Goal: Task Accomplishment & Management: Manage account settings

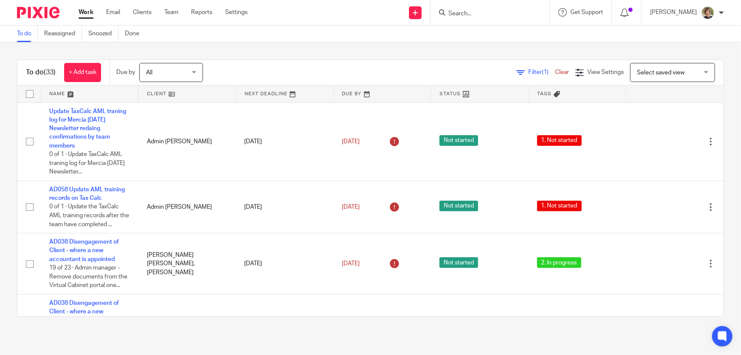
click at [533, 9] on form at bounding box center [493, 12] width 90 height 11
click at [524, 13] on input "Search" at bounding box center [486, 14] width 76 height 8
type input "the vintage"
click at [513, 29] on link at bounding box center [518, 37] width 144 height 20
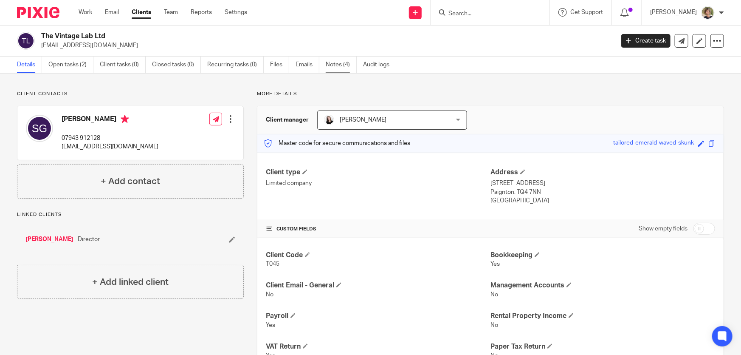
click at [332, 64] on link "Notes (4)" at bounding box center [341, 64] width 31 height 17
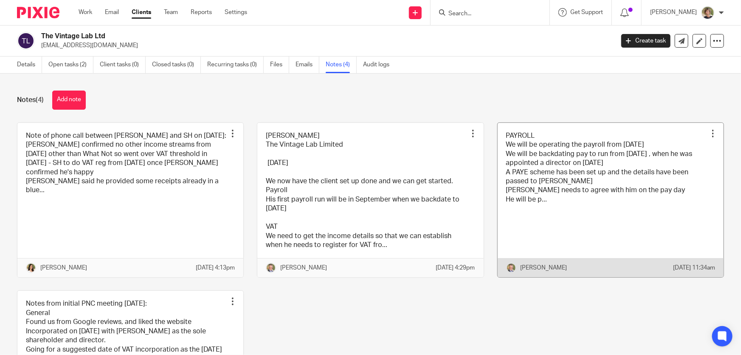
click at [537, 192] on link at bounding box center [611, 200] width 226 height 155
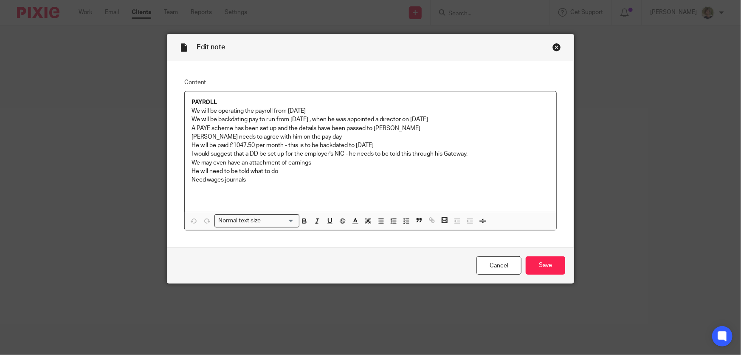
click at [553, 46] on div "Close this dialog window" at bounding box center [557, 47] width 8 height 8
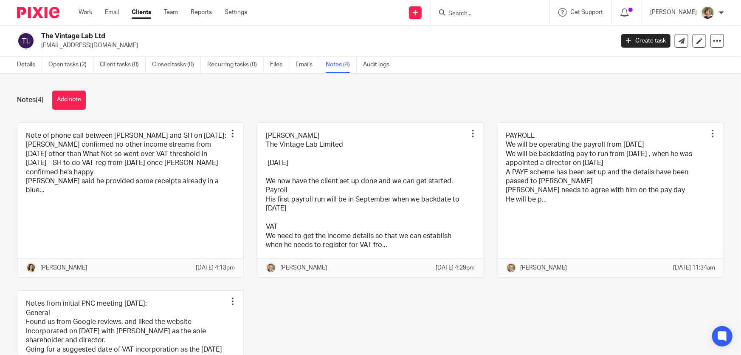
click at [503, 13] on input "Search" at bounding box center [486, 14] width 76 height 8
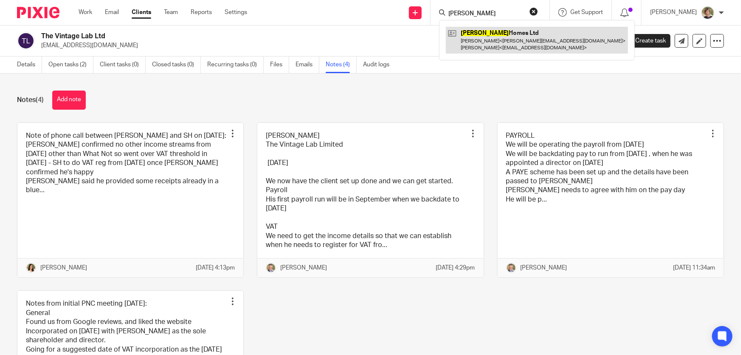
type input "[PERSON_NAME]"
click at [508, 32] on link at bounding box center [537, 40] width 182 height 26
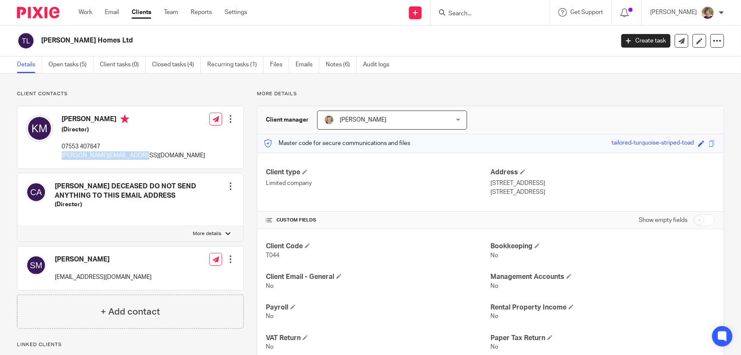
drag, startPoint x: 143, startPoint y: 153, endPoint x: 58, endPoint y: 156, distance: 85.0
click at [58, 156] on div "Katherine McDowall (Director) 07553 407647 kate.mcdowall20@gmail.com Edit conta…" at bounding box center [130, 137] width 226 height 62
copy p "kate.mcdowall20@gmail.com"
drag, startPoint x: 118, startPoint y: 276, endPoint x: 71, endPoint y: 285, distance: 47.1
click at [55, 276] on p "hagrid1987@gmail.com" at bounding box center [103, 277] width 97 height 8
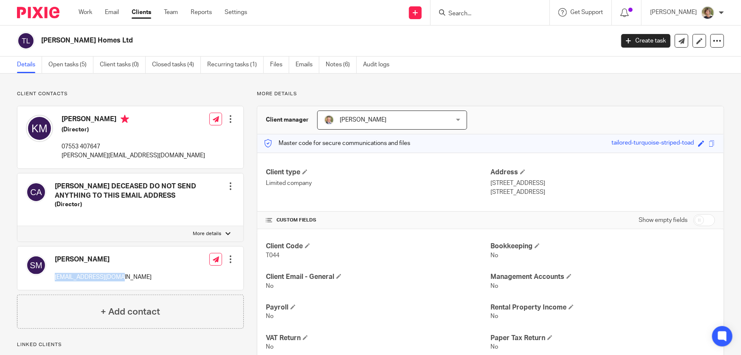
copy p "hagrid1987@gmail.com"
click at [229, 259] on div at bounding box center [230, 259] width 8 height 8
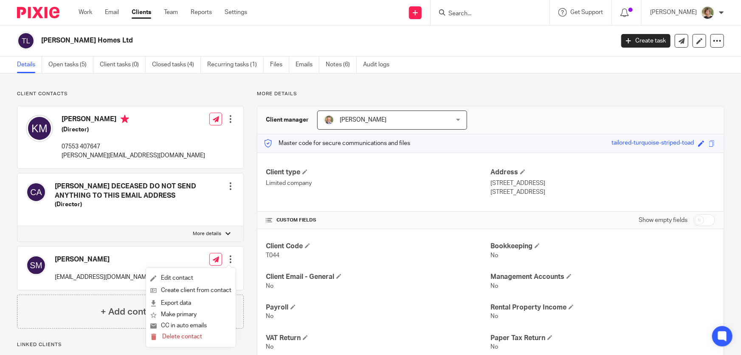
click at [181, 171] on div "Cristina McDowall DECEASED DO NOT SEND ANYTHING TO THIS EMAIL ADDRESS (Director…" at bounding box center [130, 200] width 227 height 189
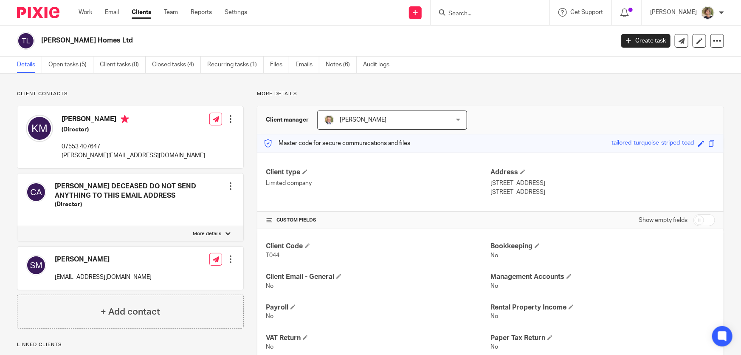
click at [229, 119] on div at bounding box center [230, 119] width 8 height 8
click at [188, 134] on link "Edit contact" at bounding box center [190, 138] width 81 height 12
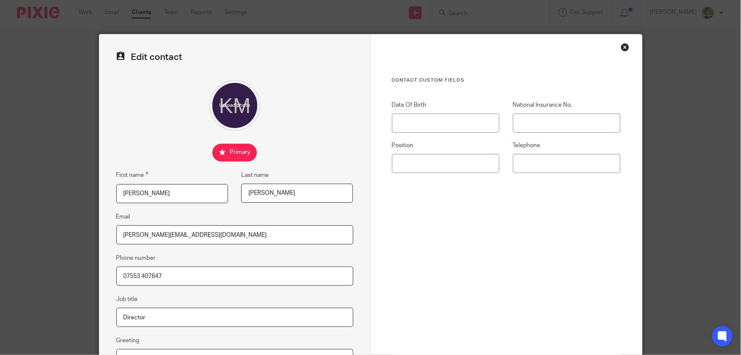
click at [621, 44] on div "Close this dialog window" at bounding box center [625, 47] width 8 height 8
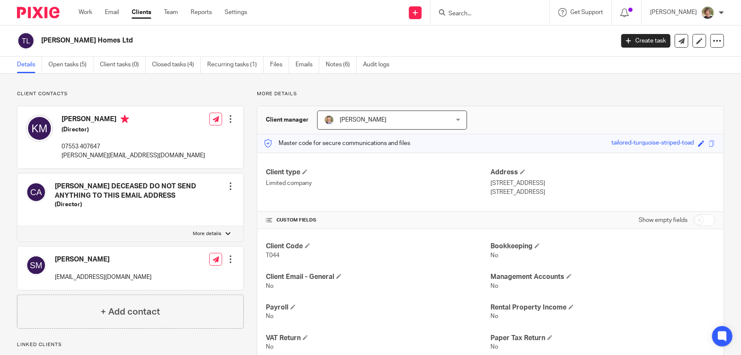
click at [228, 258] on div at bounding box center [230, 259] width 8 height 8
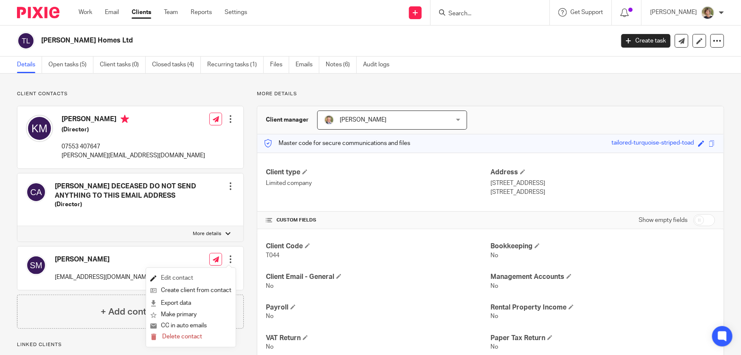
click at [188, 275] on link "Edit contact" at bounding box center [190, 278] width 81 height 12
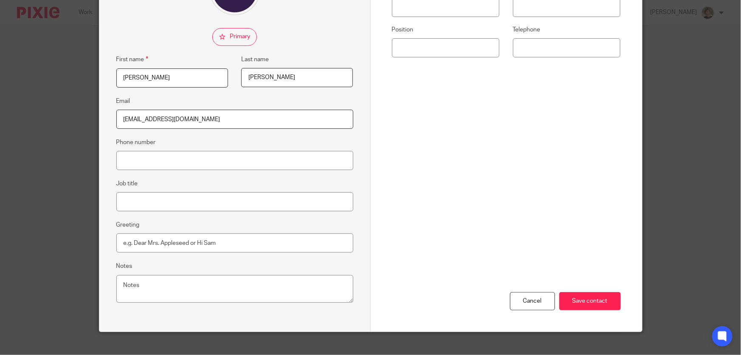
scroll to position [127, 0]
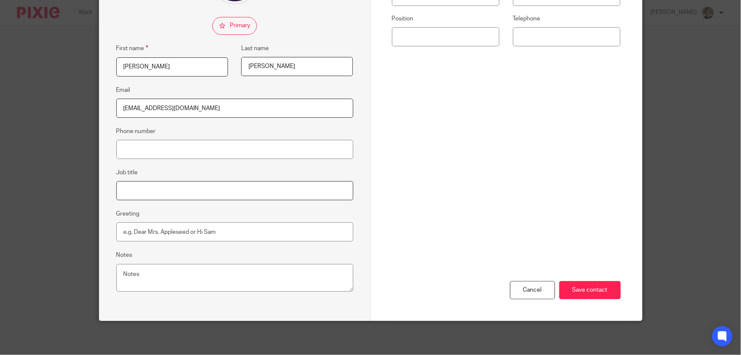
drag, startPoint x: 149, startPoint y: 188, endPoint x: 237, endPoint y: 181, distance: 87.8
click at [151, 188] on input "Job title" at bounding box center [234, 190] width 237 height 19
type input "Director"
click at [163, 231] on input "Greeting" at bounding box center [234, 231] width 237 height 19
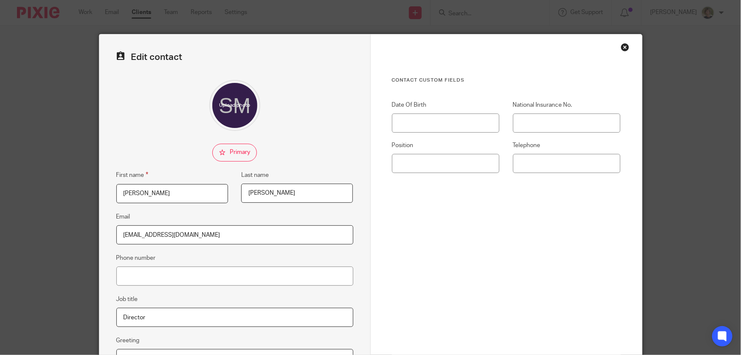
type input "Sam"
click at [418, 122] on input "Date Of Birth" at bounding box center [446, 122] width 108 height 19
click at [409, 120] on input "Date Of Birth" at bounding box center [446, 122] width 108 height 19
type input "[DATE]"
click at [526, 124] on input "National Insurance No." at bounding box center [567, 122] width 108 height 19
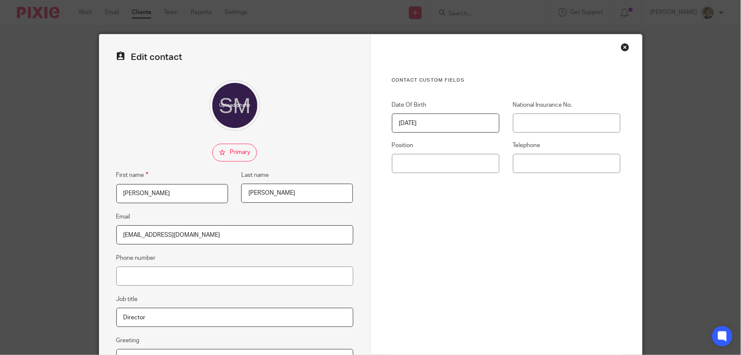
click at [526, 113] on div "National Insurance No." at bounding box center [560, 117] width 121 height 32
click at [532, 119] on input "National Insurance No." at bounding box center [567, 122] width 108 height 19
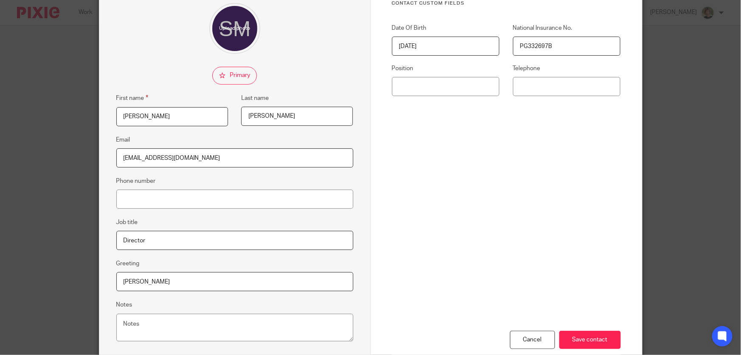
scroll to position [127, 0]
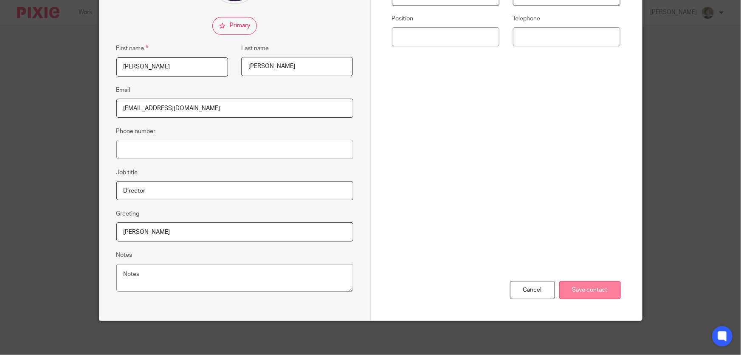
type input "PG332697B"
click at [595, 292] on input "Save contact" at bounding box center [590, 290] width 62 height 18
click at [599, 291] on input "Save contact" at bounding box center [590, 290] width 62 height 18
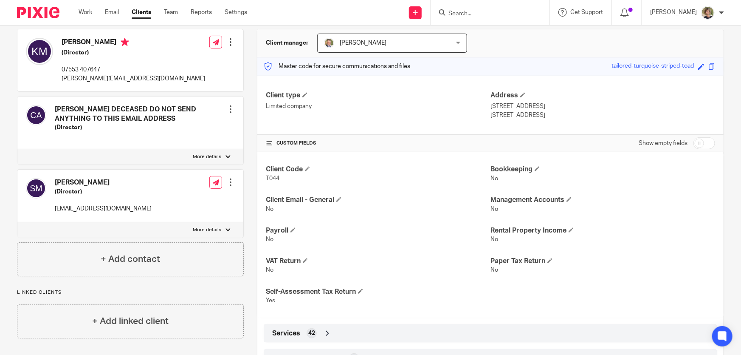
scroll to position [138, 0]
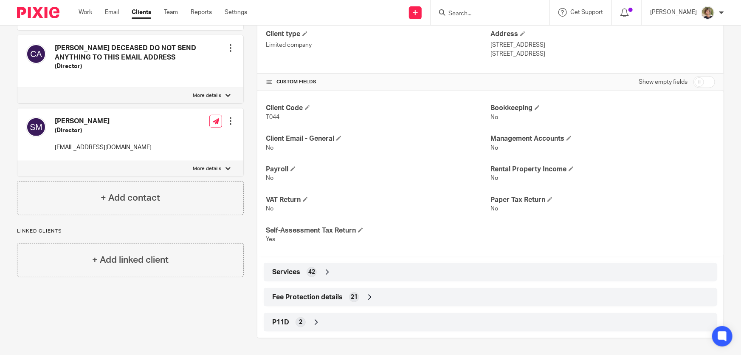
click at [82, 7] on div "Work Email Clients Team Reports Settings Work Email Clients Team Reports Settin…" at bounding box center [165, 12] width 190 height 25
click at [82, 11] on link "Work" at bounding box center [86, 12] width 14 height 8
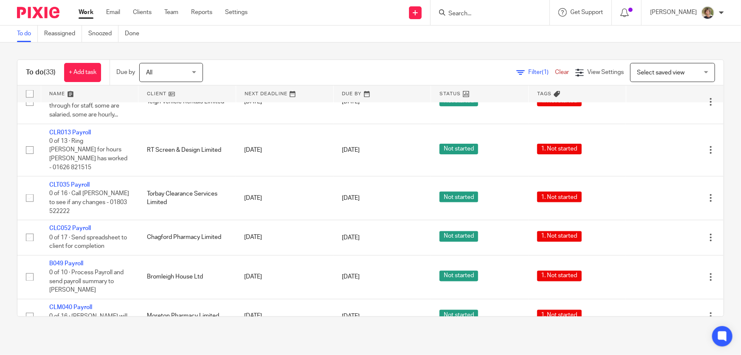
scroll to position [734, 0]
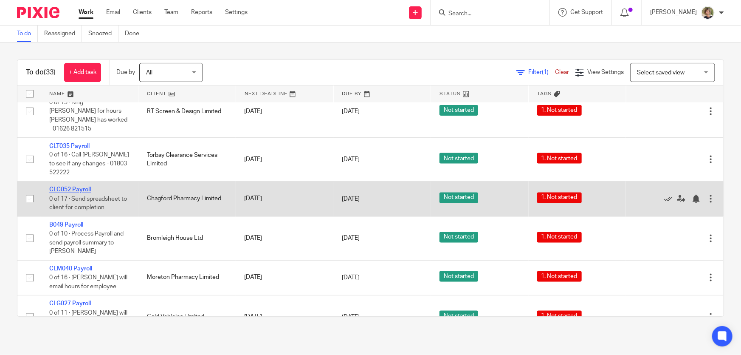
click at [58, 193] on link "CLC052 Payroll" at bounding box center [70, 190] width 42 height 6
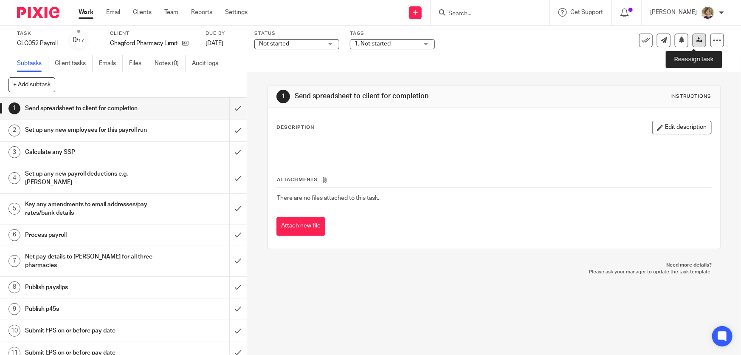
click at [697, 40] on icon at bounding box center [700, 40] width 6 height 6
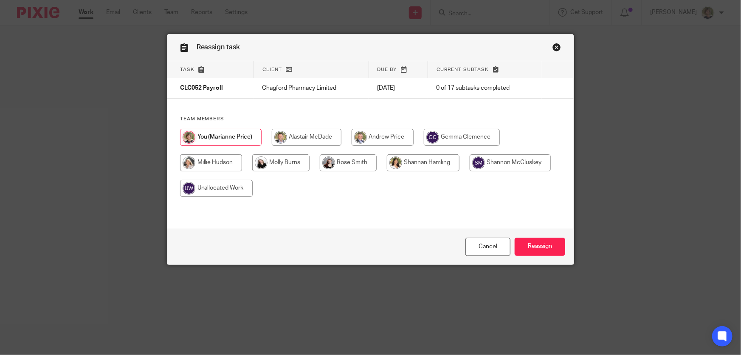
click at [350, 165] on input "radio" at bounding box center [348, 162] width 57 height 17
radio input "true"
click at [552, 241] on input "Reassign" at bounding box center [540, 246] width 51 height 18
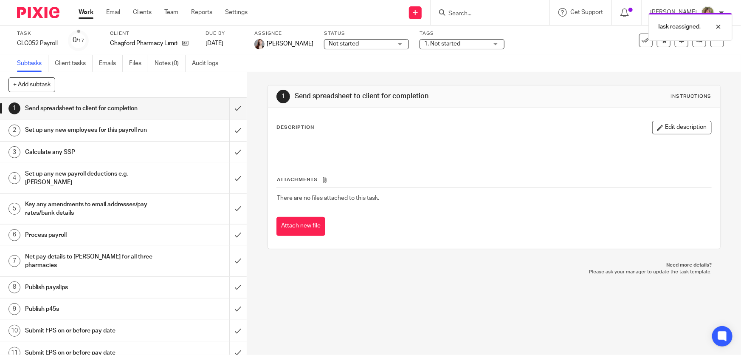
click at [83, 11] on link "Work" at bounding box center [86, 12] width 15 height 8
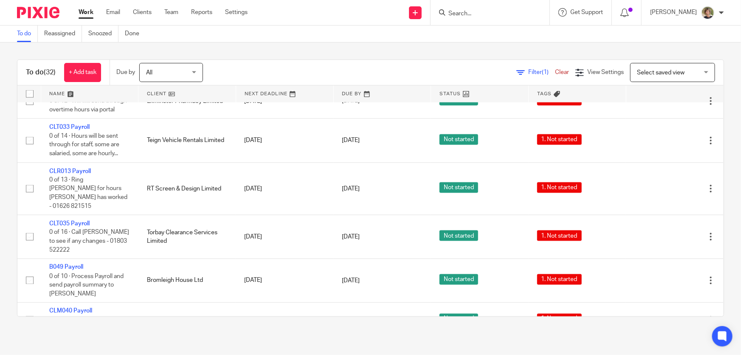
scroll to position [695, 0]
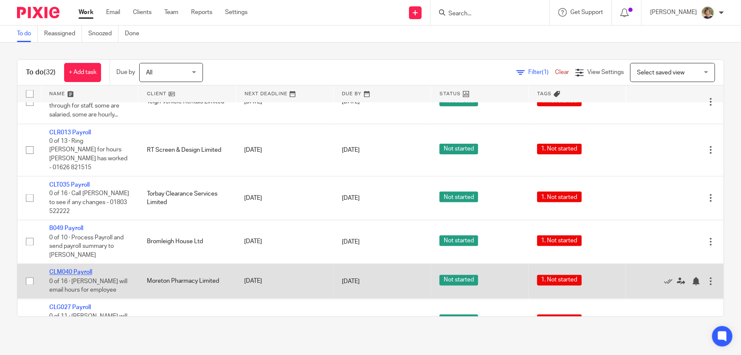
click at [65, 269] on link "CLM040 Payroll" at bounding box center [70, 272] width 43 height 6
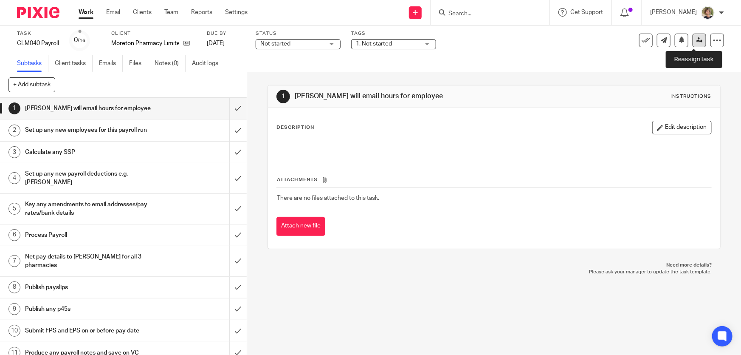
click at [697, 39] on icon at bounding box center [700, 40] width 6 height 6
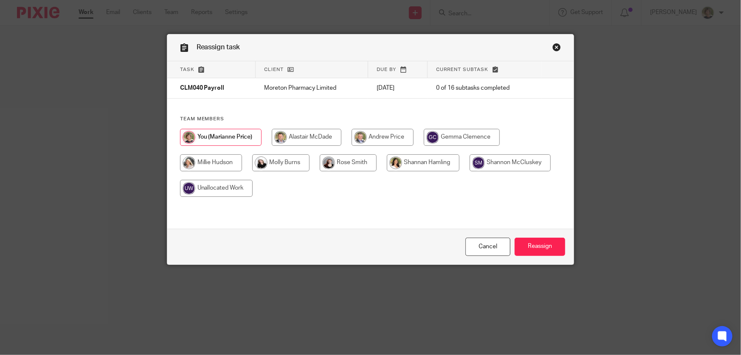
click at [356, 161] on input "radio" at bounding box center [348, 162] width 57 height 17
radio input "true"
click at [551, 242] on input "Reassign" at bounding box center [540, 246] width 51 height 18
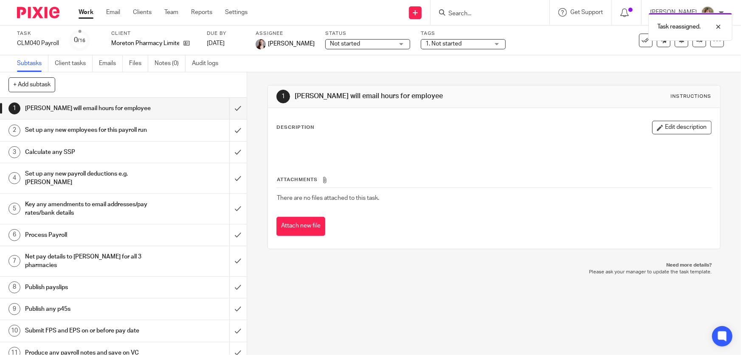
click at [83, 10] on link "Work" at bounding box center [86, 12] width 15 height 8
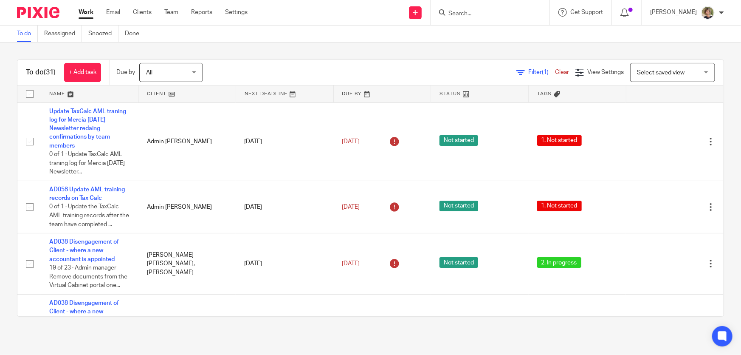
click at [496, 12] on input "Search" at bounding box center [486, 14] width 76 height 8
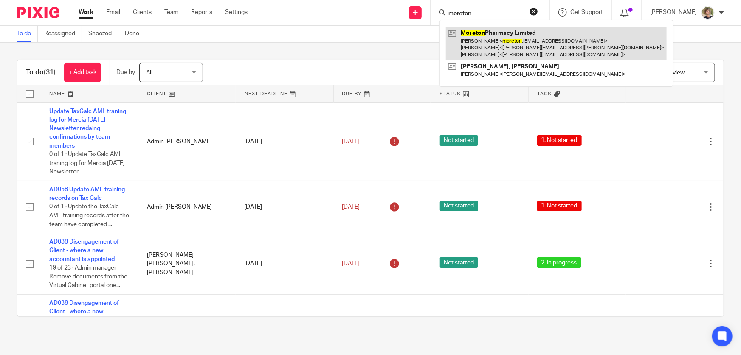
type input "moreton"
click at [506, 41] on link at bounding box center [556, 44] width 221 height 34
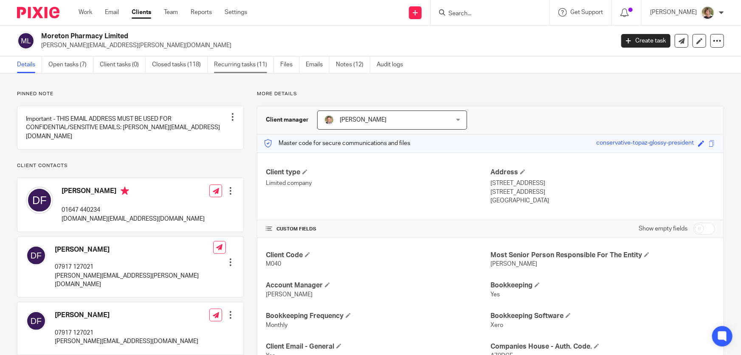
click at [230, 62] on link "Recurring tasks (11)" at bounding box center [244, 64] width 60 height 17
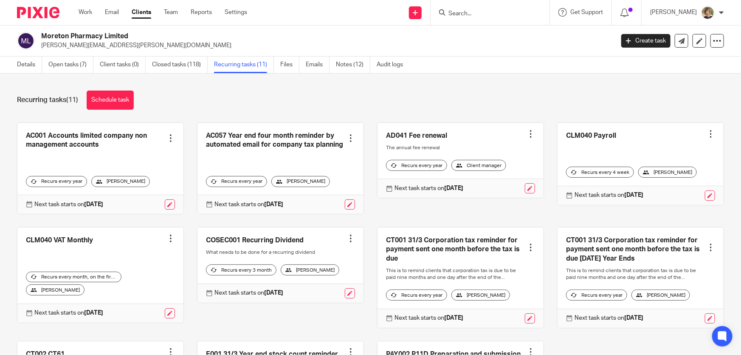
click at [659, 169] on div "[PERSON_NAME]" at bounding box center [667, 172] width 59 height 11
click at [677, 171] on div "[PERSON_NAME]" at bounding box center [667, 172] width 59 height 11
click at [705, 196] on link at bounding box center [710, 195] width 10 height 10
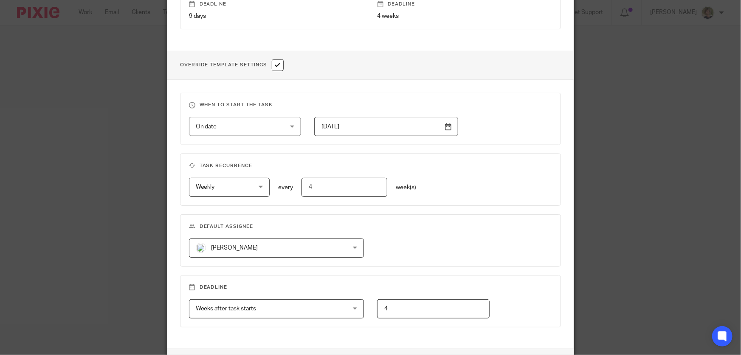
scroll to position [332, 0]
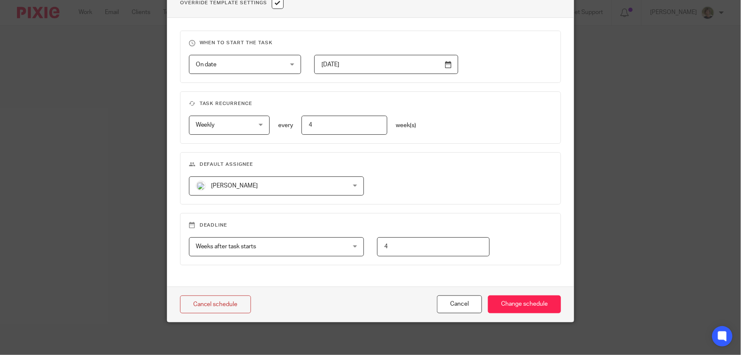
click at [351, 183] on div "[PERSON_NAME] [PERSON_NAME]" at bounding box center [276, 185] width 175 height 19
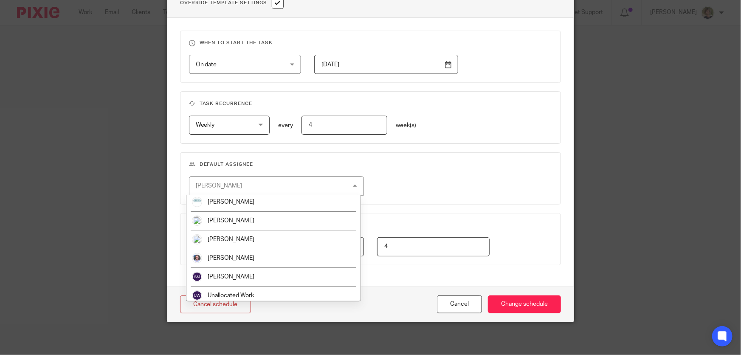
scroll to position [80, 0]
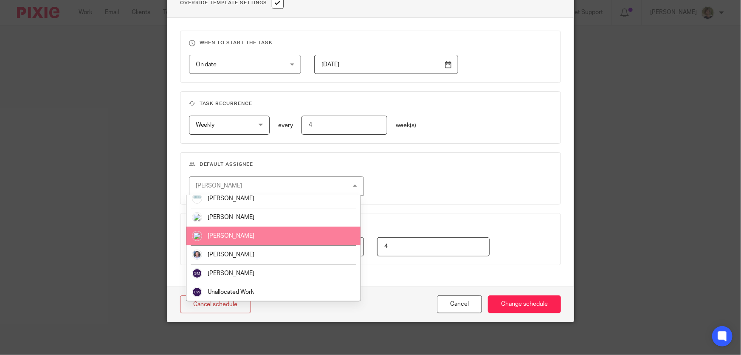
click at [217, 234] on span "[PERSON_NAME]" at bounding box center [231, 236] width 47 height 6
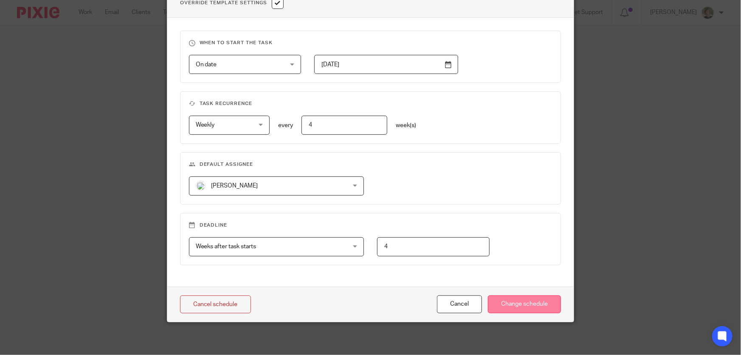
click at [535, 300] on input "Change schedule" at bounding box center [524, 304] width 73 height 18
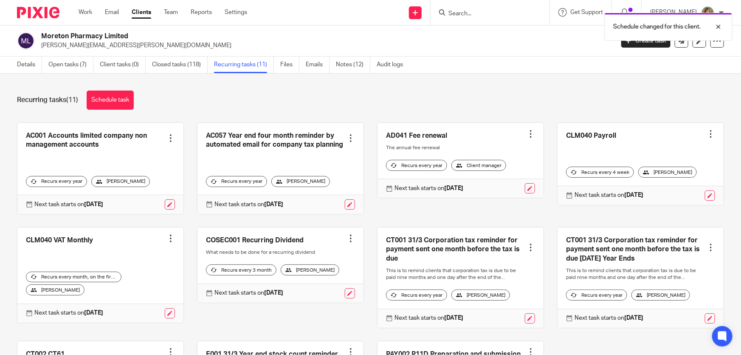
click at [468, 17] on div "Schedule changed for this client." at bounding box center [552, 24] width 362 height 32
click at [480, 10] on div "Schedule changed for this client." at bounding box center [552, 24] width 362 height 32
click at [467, 12] on div "Schedule changed for this client." at bounding box center [552, 24] width 362 height 32
click at [461, 13] on input "Search" at bounding box center [486, 14] width 76 height 8
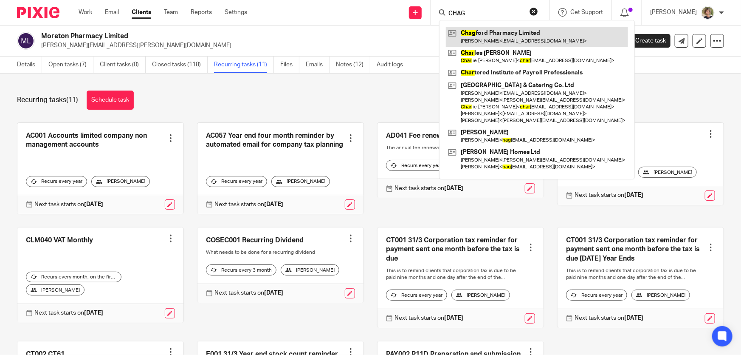
type input "CHAG"
click at [477, 37] on link at bounding box center [537, 37] width 182 height 20
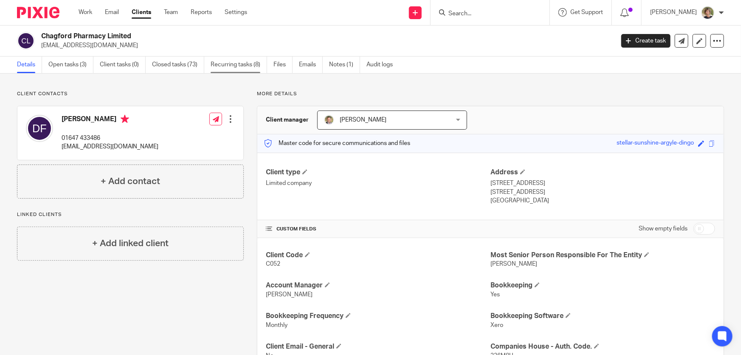
click at [232, 62] on link "Recurring tasks (8)" at bounding box center [239, 64] width 56 height 17
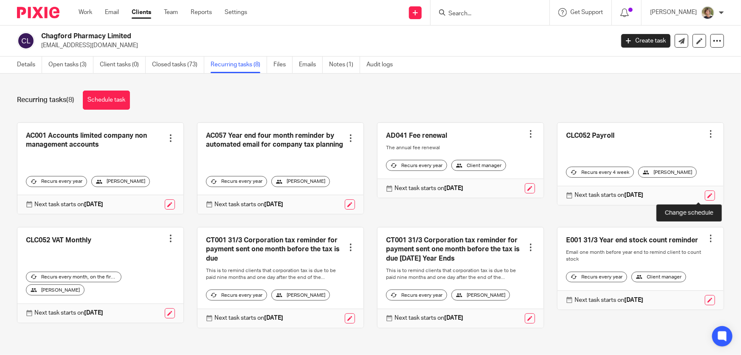
click at [705, 195] on link at bounding box center [710, 195] width 10 height 10
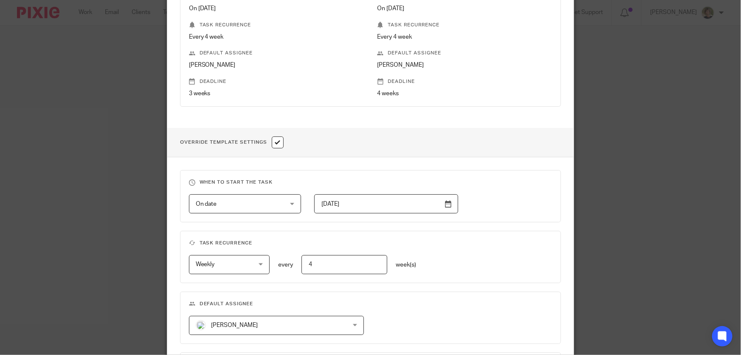
scroll to position [309, 0]
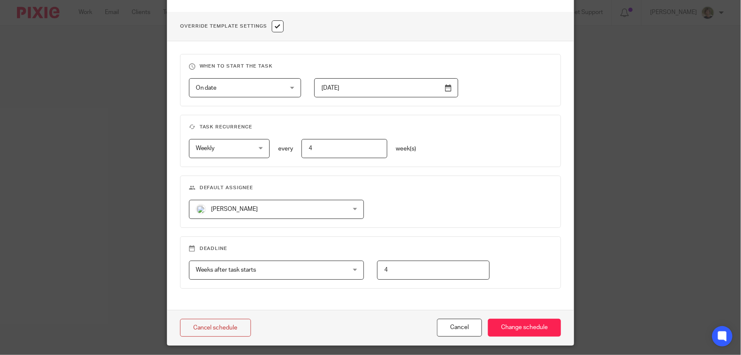
click at [354, 209] on div "[PERSON_NAME] [PERSON_NAME]" at bounding box center [276, 209] width 175 height 19
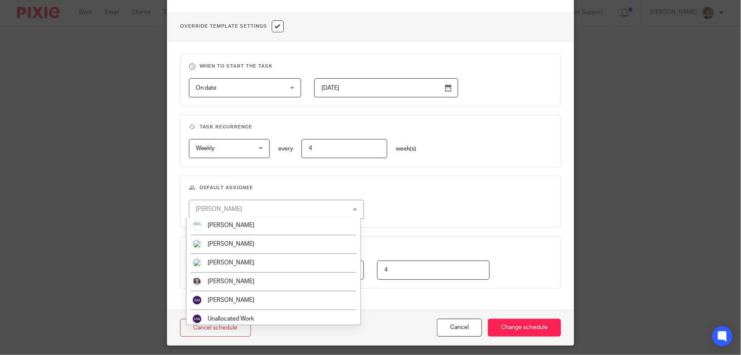
scroll to position [80, 0]
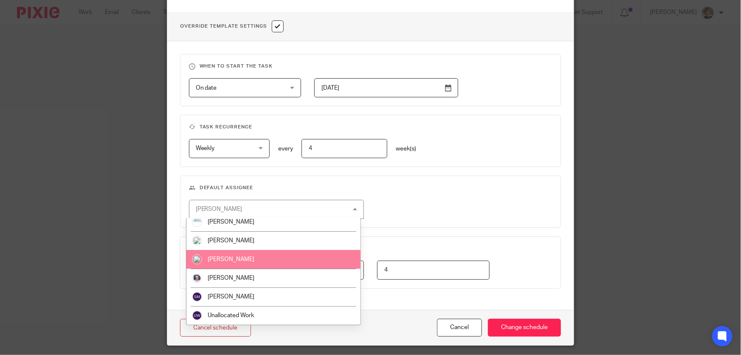
click at [230, 258] on span "[PERSON_NAME]" at bounding box center [231, 259] width 47 height 6
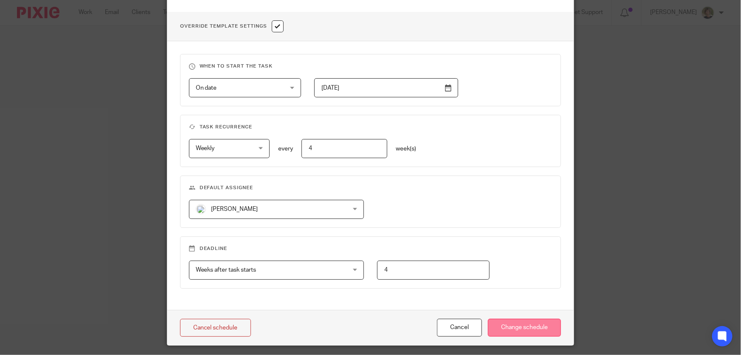
click at [527, 324] on input "Change schedule" at bounding box center [524, 328] width 73 height 18
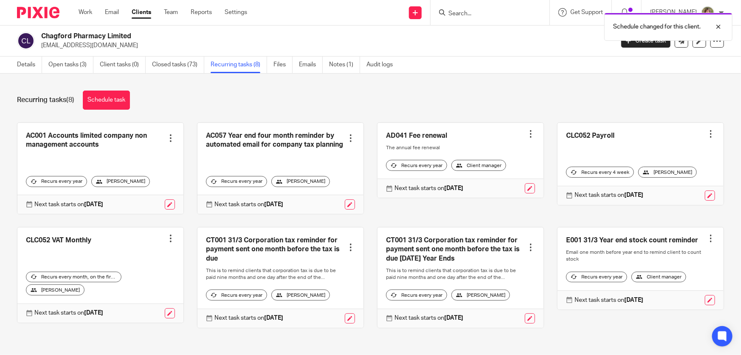
click at [488, 14] on div "Schedule changed for this client." at bounding box center [552, 24] width 362 height 32
click at [483, 14] on div "Schedule changed for this client." at bounding box center [552, 24] width 362 height 32
click at [473, 13] on input "Search" at bounding box center [486, 14] width 76 height 8
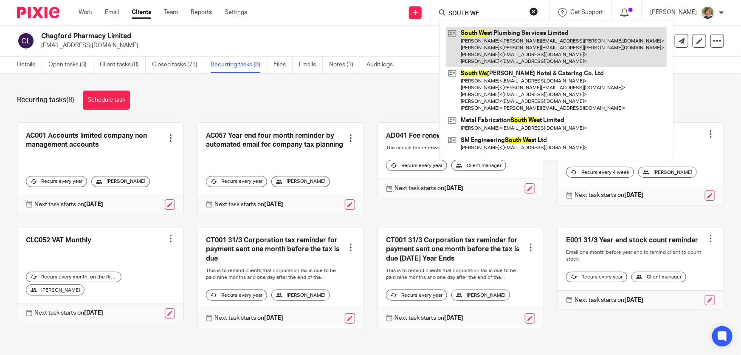
type input "SOUTH WE"
click at [491, 37] on link at bounding box center [556, 47] width 221 height 40
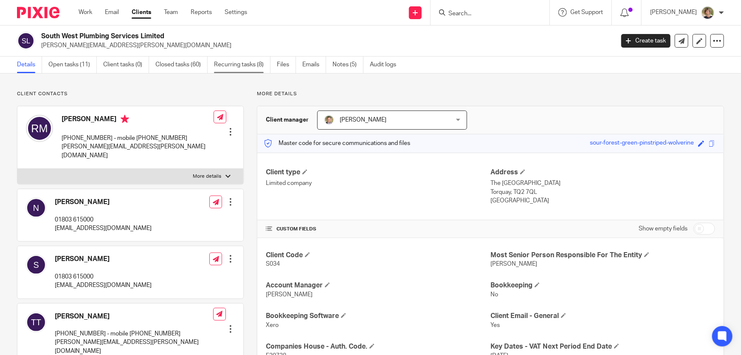
click at [219, 65] on link "Recurring tasks (8)" at bounding box center [242, 64] width 56 height 17
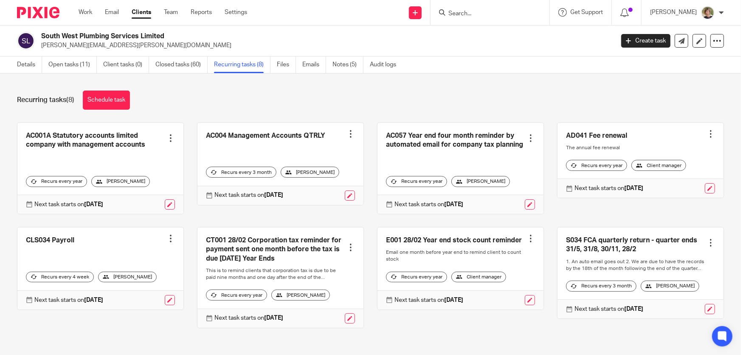
click at [167, 234] on div at bounding box center [171, 238] width 8 height 8
click at [132, 231] on link at bounding box center [100, 268] width 166 height 82
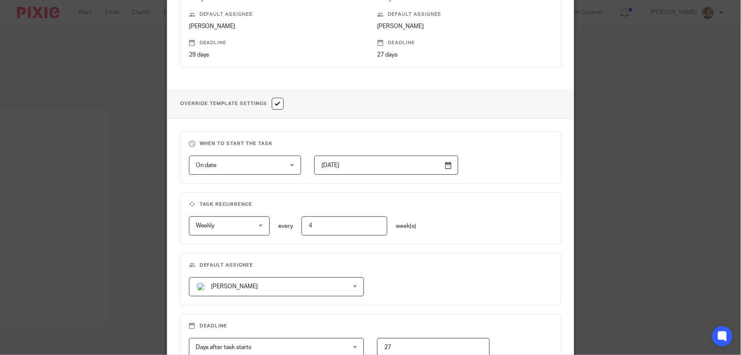
scroll to position [309, 0]
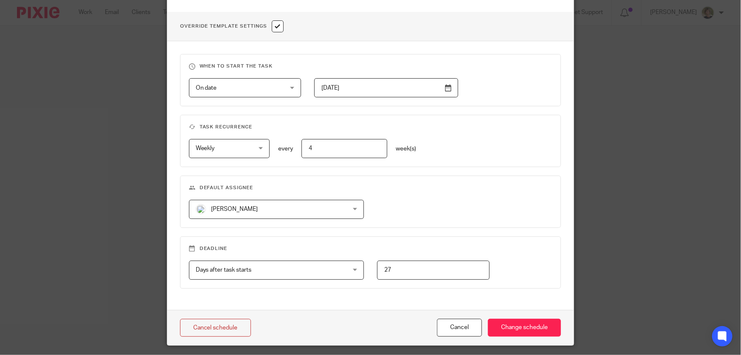
click at [353, 207] on div "[PERSON_NAME] [PERSON_NAME]" at bounding box center [276, 209] width 175 height 19
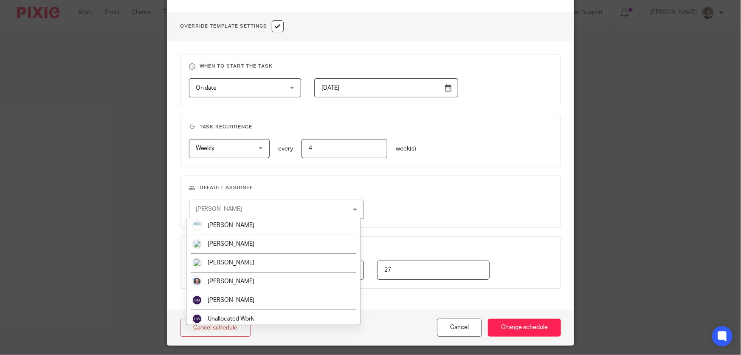
scroll to position [80, 0]
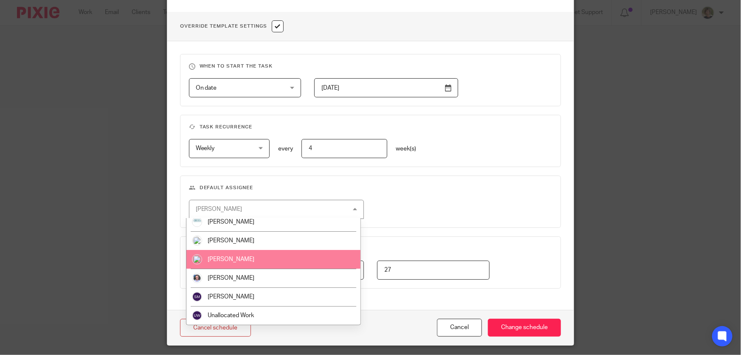
click at [217, 258] on span "[PERSON_NAME]" at bounding box center [231, 259] width 47 height 6
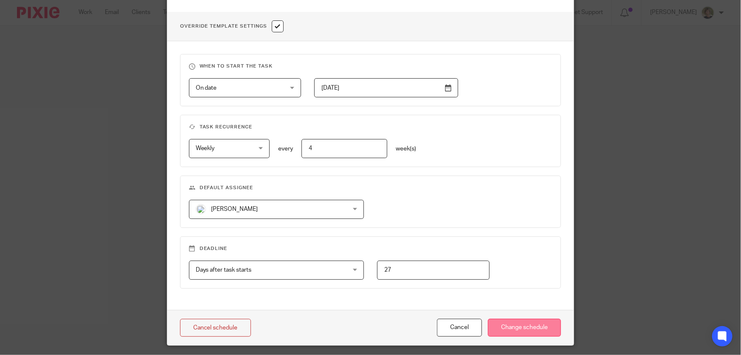
click at [512, 327] on input "Change schedule" at bounding box center [524, 328] width 73 height 18
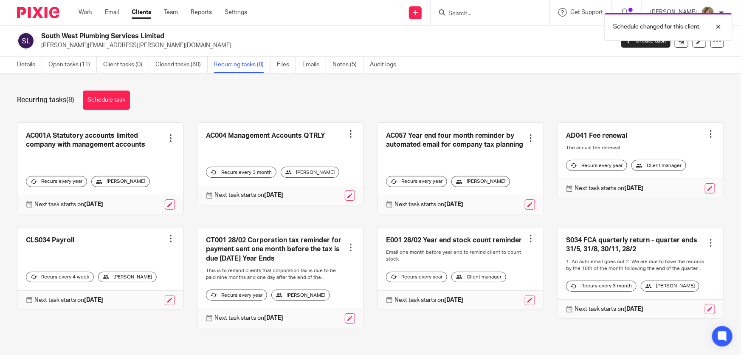
click at [481, 12] on div "Schedule changed for this client." at bounding box center [552, 24] width 362 height 32
click at [465, 13] on div "Schedule changed for this client." at bounding box center [552, 24] width 362 height 32
click at [717, 27] on div at bounding box center [712, 27] width 23 height 10
click at [486, 12] on input "Search" at bounding box center [486, 14] width 76 height 8
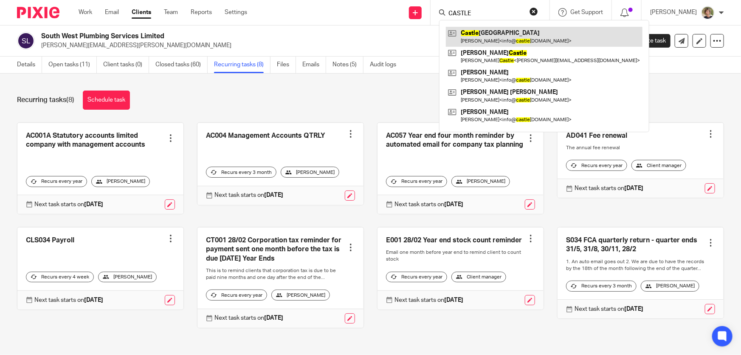
type input "CASTLE"
click at [487, 37] on link at bounding box center [544, 37] width 197 height 20
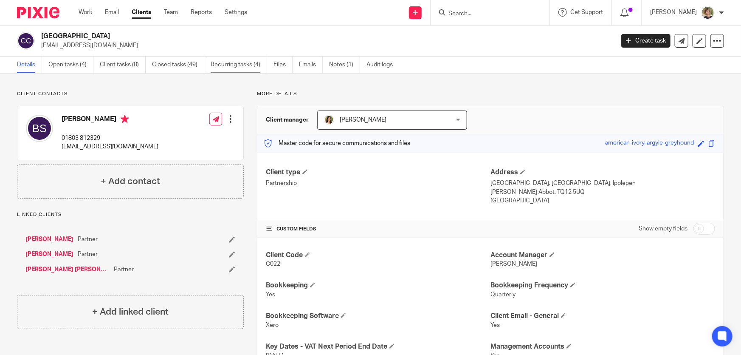
click at [239, 64] on link "Recurring tasks (4)" at bounding box center [239, 64] width 56 height 17
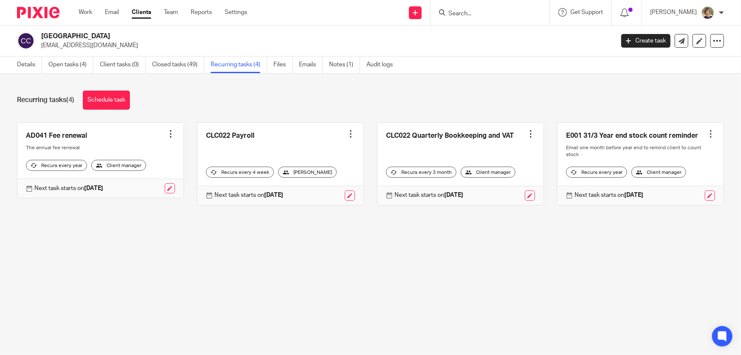
click at [309, 172] on div "[PERSON_NAME]" at bounding box center [307, 172] width 59 height 11
click at [290, 170] on div "[PERSON_NAME]" at bounding box center [307, 172] width 59 height 11
click at [345, 197] on link at bounding box center [350, 195] width 10 height 10
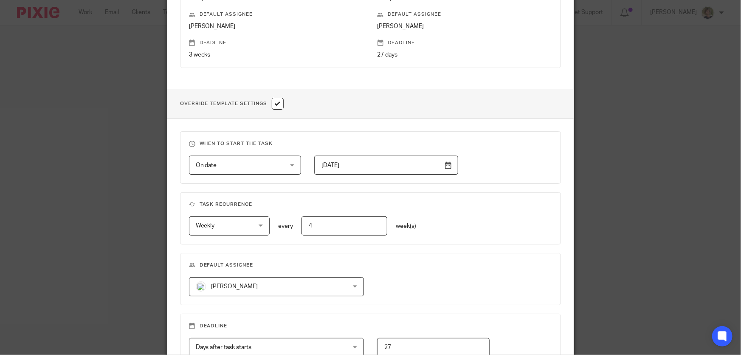
scroll to position [270, 0]
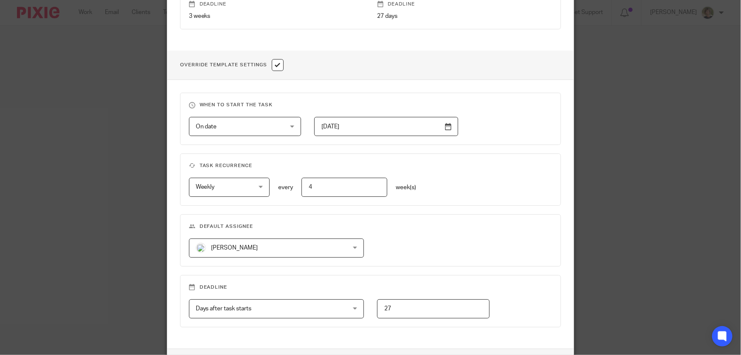
click at [353, 247] on div "[PERSON_NAME] [PERSON_NAME]" at bounding box center [276, 247] width 175 height 19
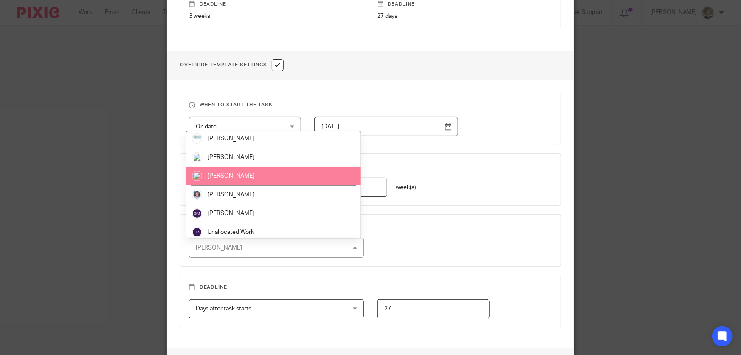
scroll to position [80, 0]
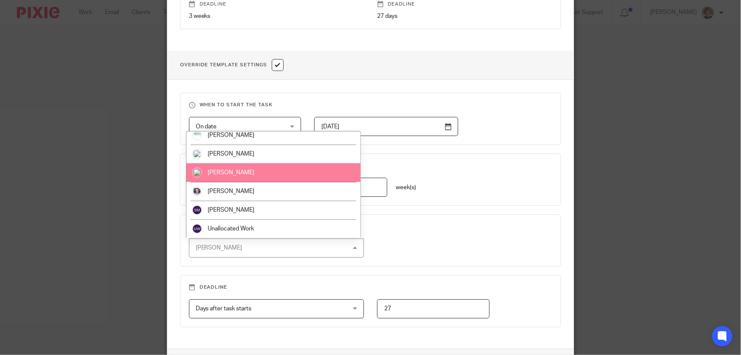
click at [225, 168] on li "[PERSON_NAME]" at bounding box center [273, 172] width 175 height 19
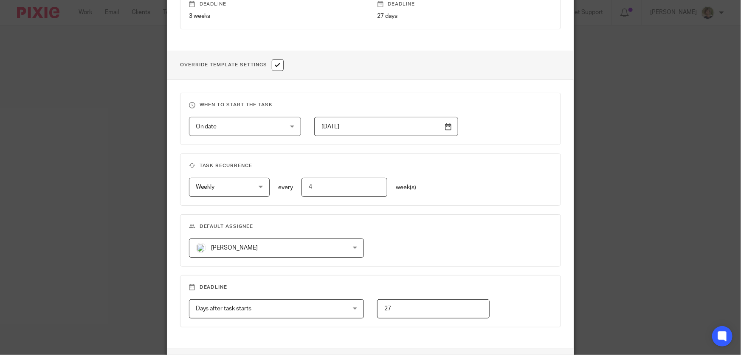
scroll to position [332, 0]
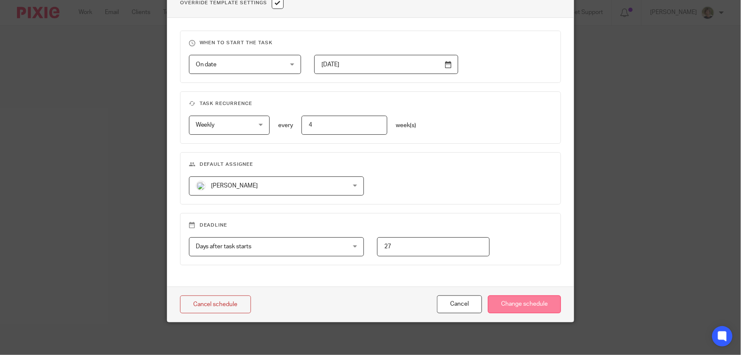
click at [543, 299] on input "Change schedule" at bounding box center [524, 304] width 73 height 18
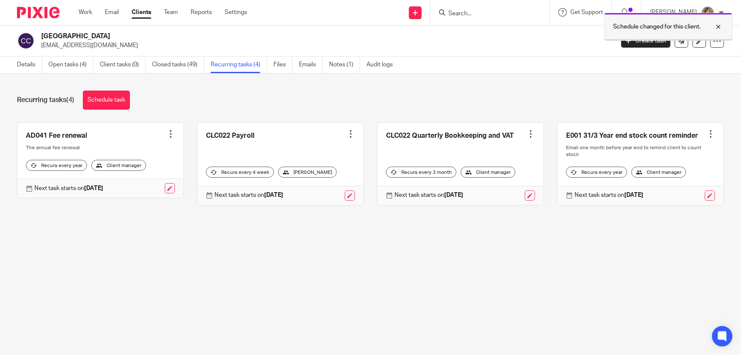
click at [718, 25] on div at bounding box center [712, 27] width 23 height 10
click at [481, 15] on input "Search" at bounding box center [486, 14] width 76 height 8
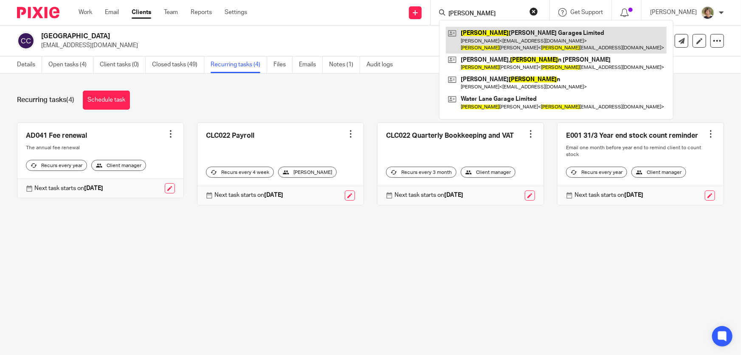
type input "[PERSON_NAME]"
click at [500, 41] on link at bounding box center [556, 40] width 221 height 26
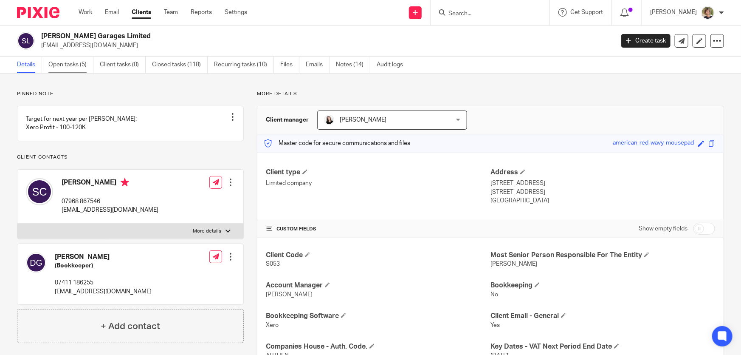
click at [66, 62] on link "Open tasks (5)" at bounding box center [70, 64] width 45 height 17
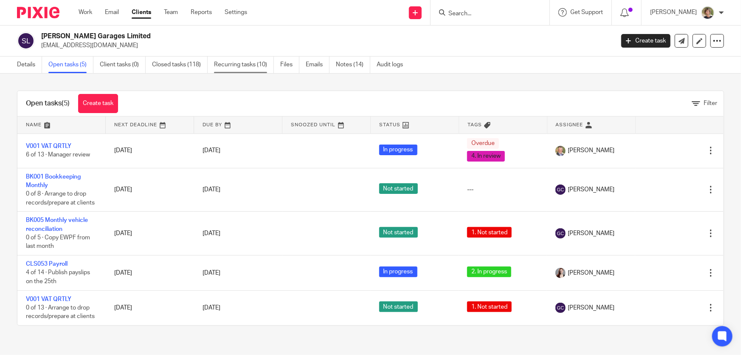
click at [242, 63] on link "Recurring tasks (10)" at bounding box center [244, 64] width 60 height 17
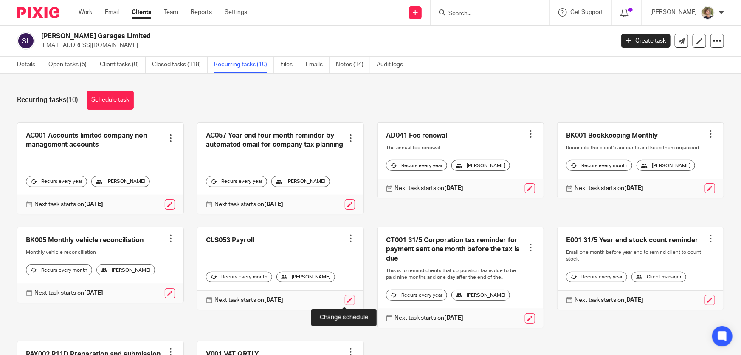
click at [347, 300] on link at bounding box center [350, 300] width 10 height 10
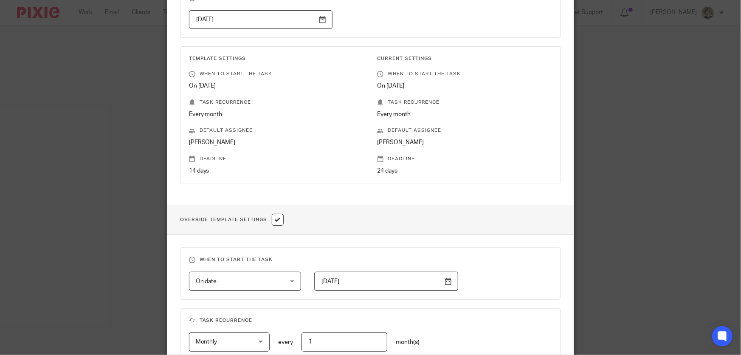
scroll to position [270, 0]
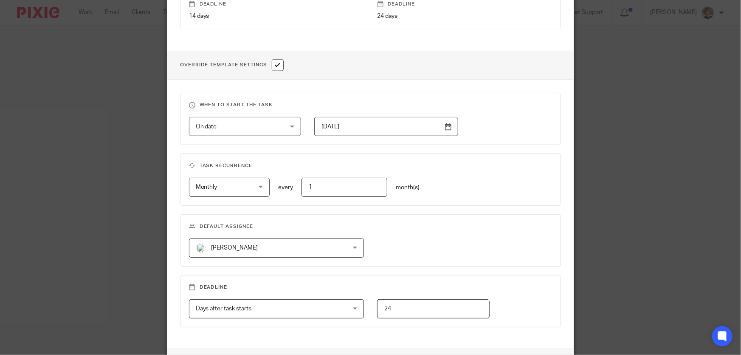
click at [355, 246] on div "[PERSON_NAME] [PERSON_NAME]" at bounding box center [276, 247] width 175 height 19
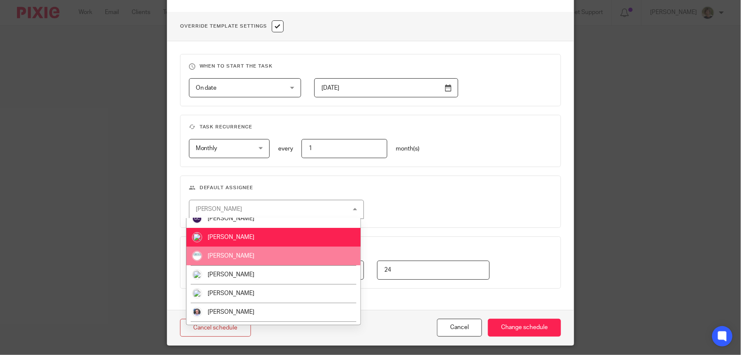
scroll to position [62, 0]
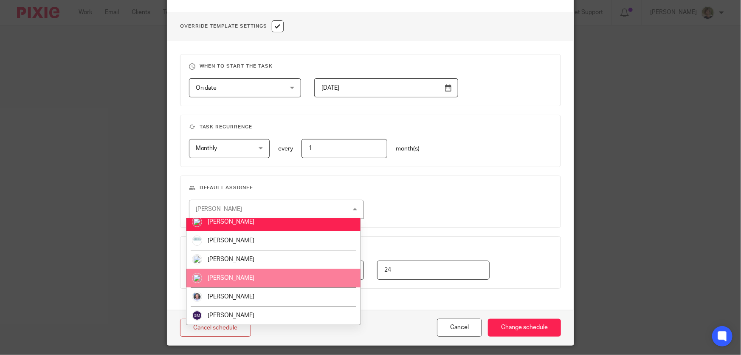
click at [225, 277] on span "Rose Smith" at bounding box center [231, 278] width 47 height 6
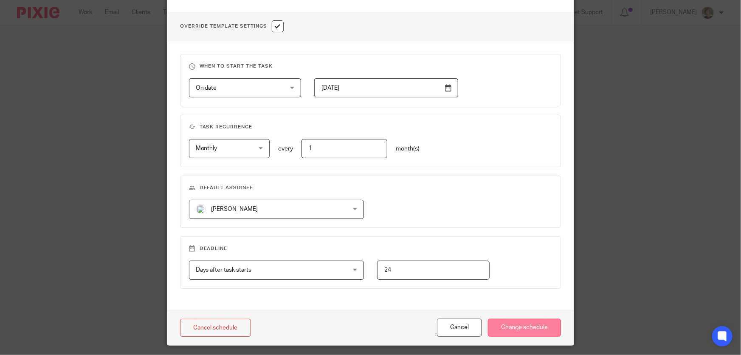
click at [530, 325] on input "Change schedule" at bounding box center [524, 328] width 73 height 18
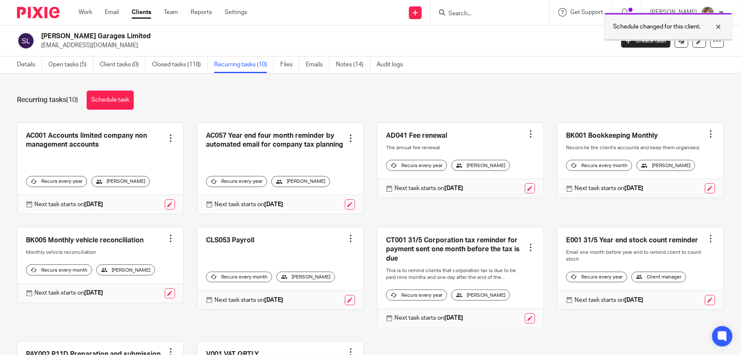
click at [717, 29] on div at bounding box center [712, 27] width 23 height 10
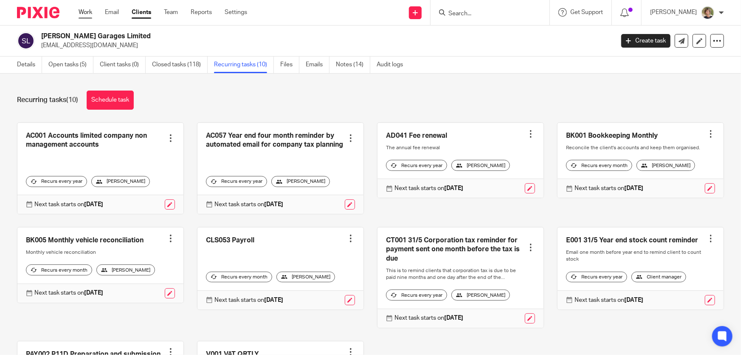
click at [88, 11] on link "Work" at bounding box center [86, 12] width 14 height 8
